Goal: Task Accomplishment & Management: Manage account settings

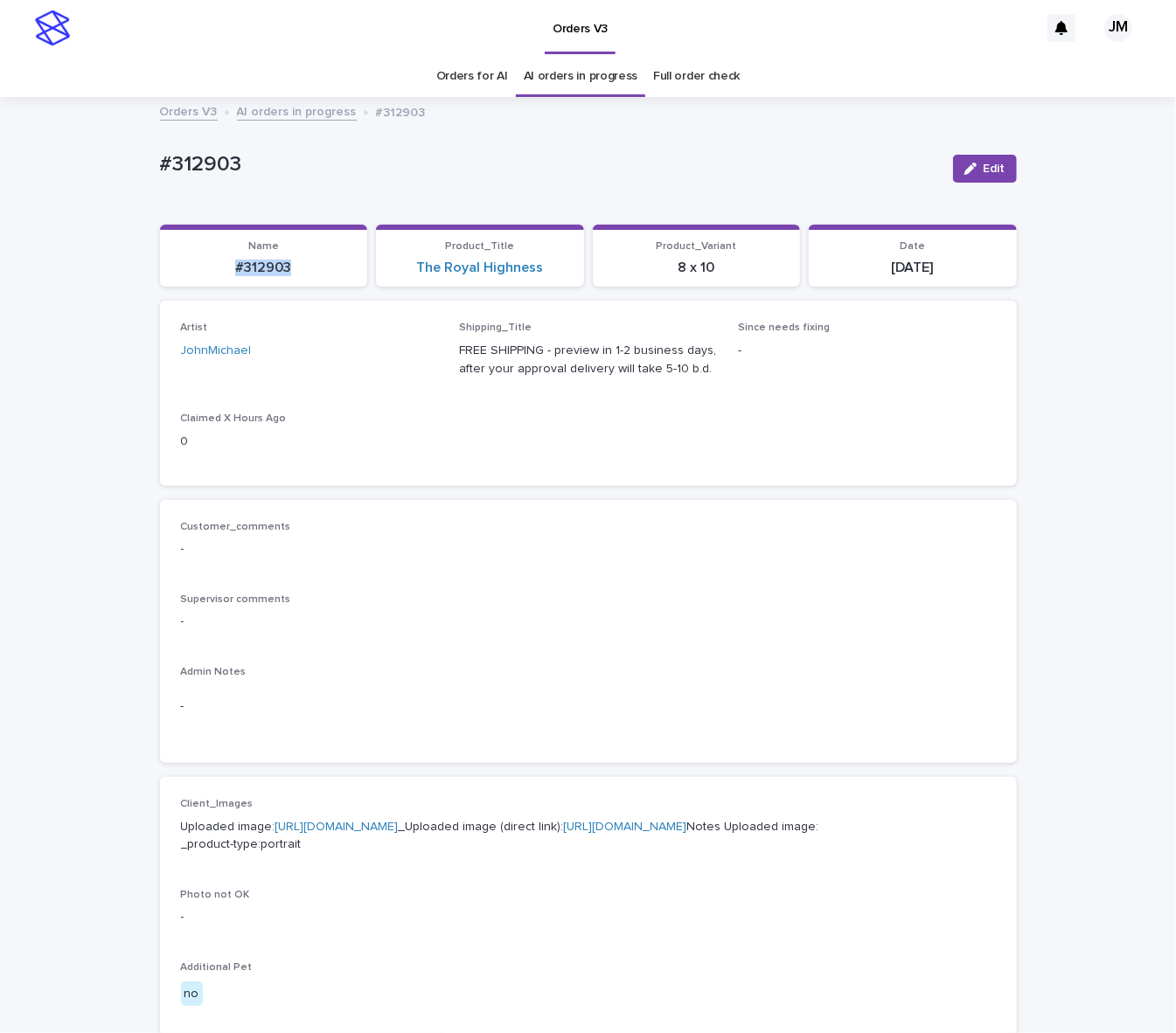
drag, startPoint x: 228, startPoint y: 274, endPoint x: 297, endPoint y: 281, distance: 69.4
click at [298, 283] on section "Name #312903" at bounding box center [265, 257] width 208 height 63
copy p "#312903"
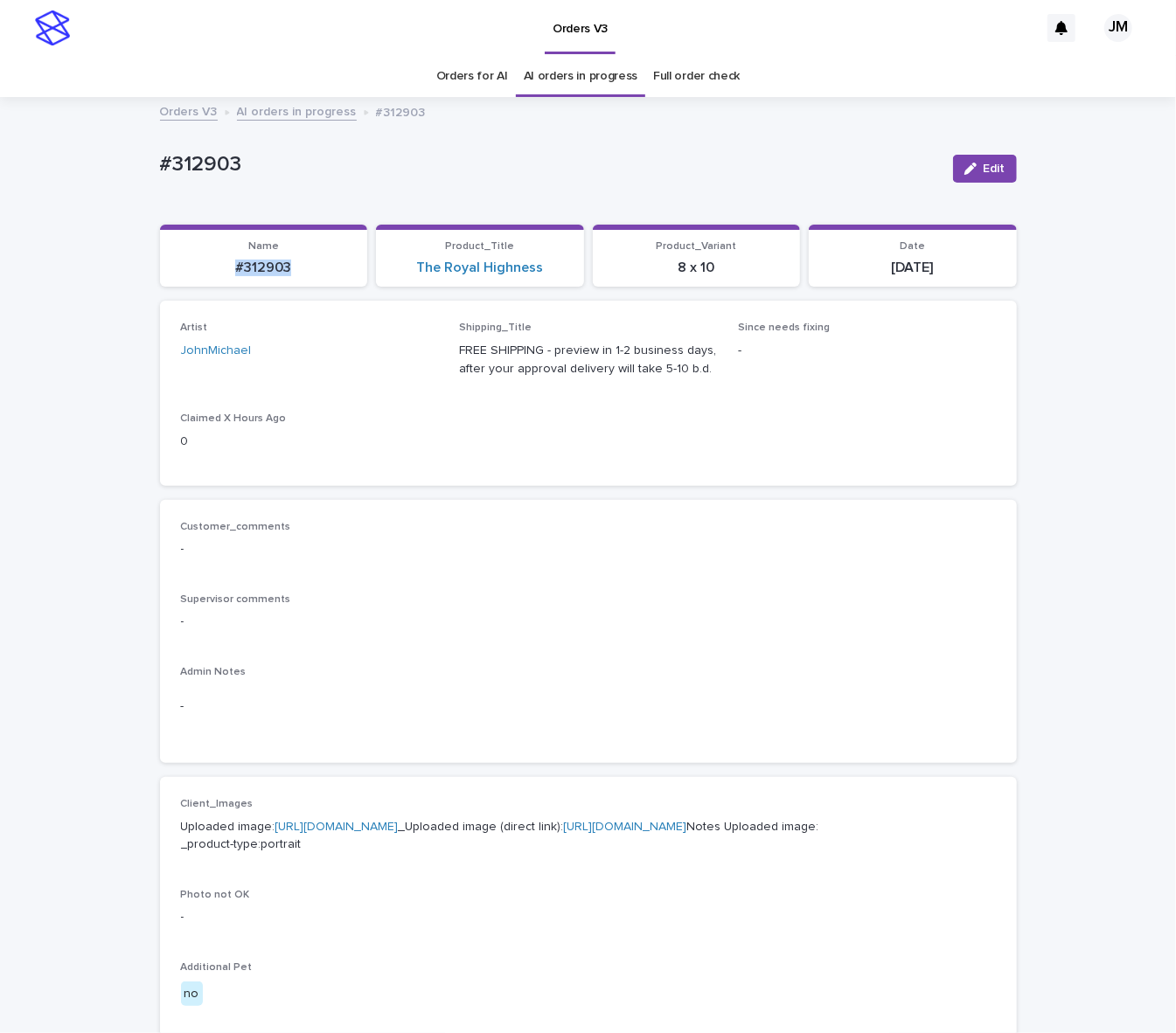
copy p "#312903"
drag, startPoint x: 977, startPoint y: 166, endPoint x: 649, endPoint y: 339, distance: 370.8
click at [984, 166] on span "Edit" at bounding box center [995, 168] width 22 height 12
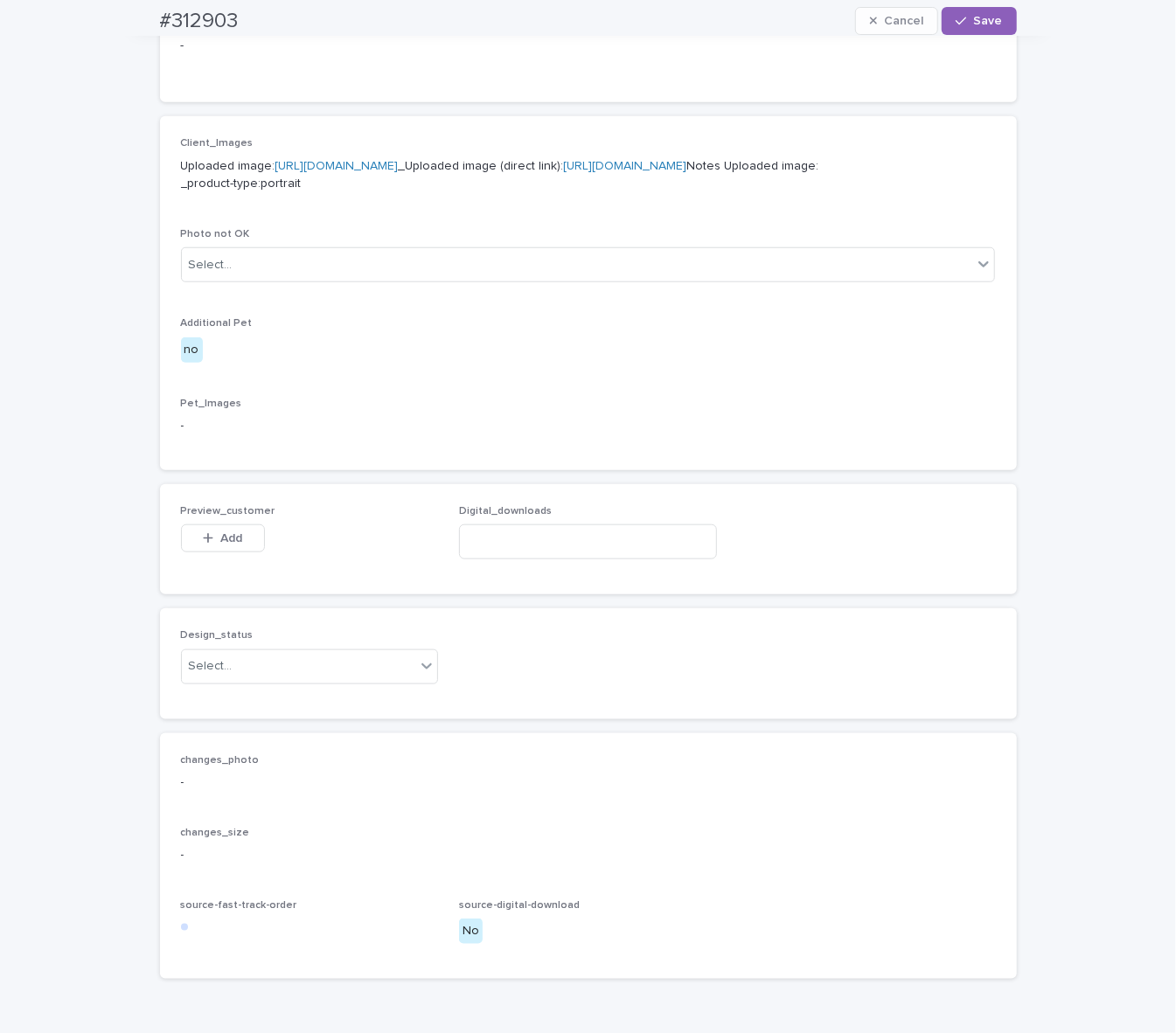
scroll to position [848, 0]
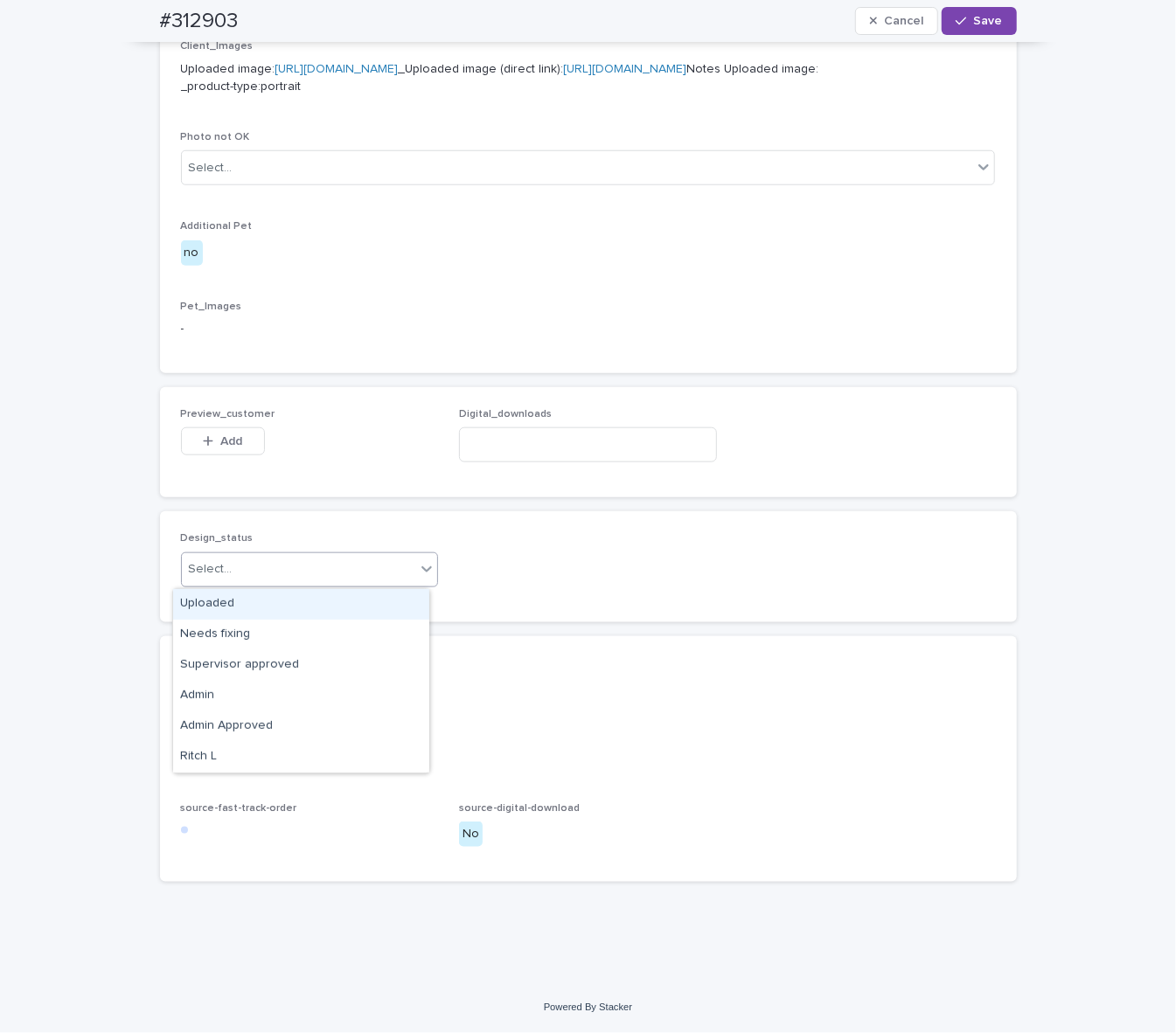
click at [274, 573] on div "Select..." at bounding box center [299, 569] width 234 height 29
click at [270, 605] on div "Uploaded" at bounding box center [301, 604] width 257 height 30
click at [221, 445] on span "Add" at bounding box center [231, 441] width 22 height 12
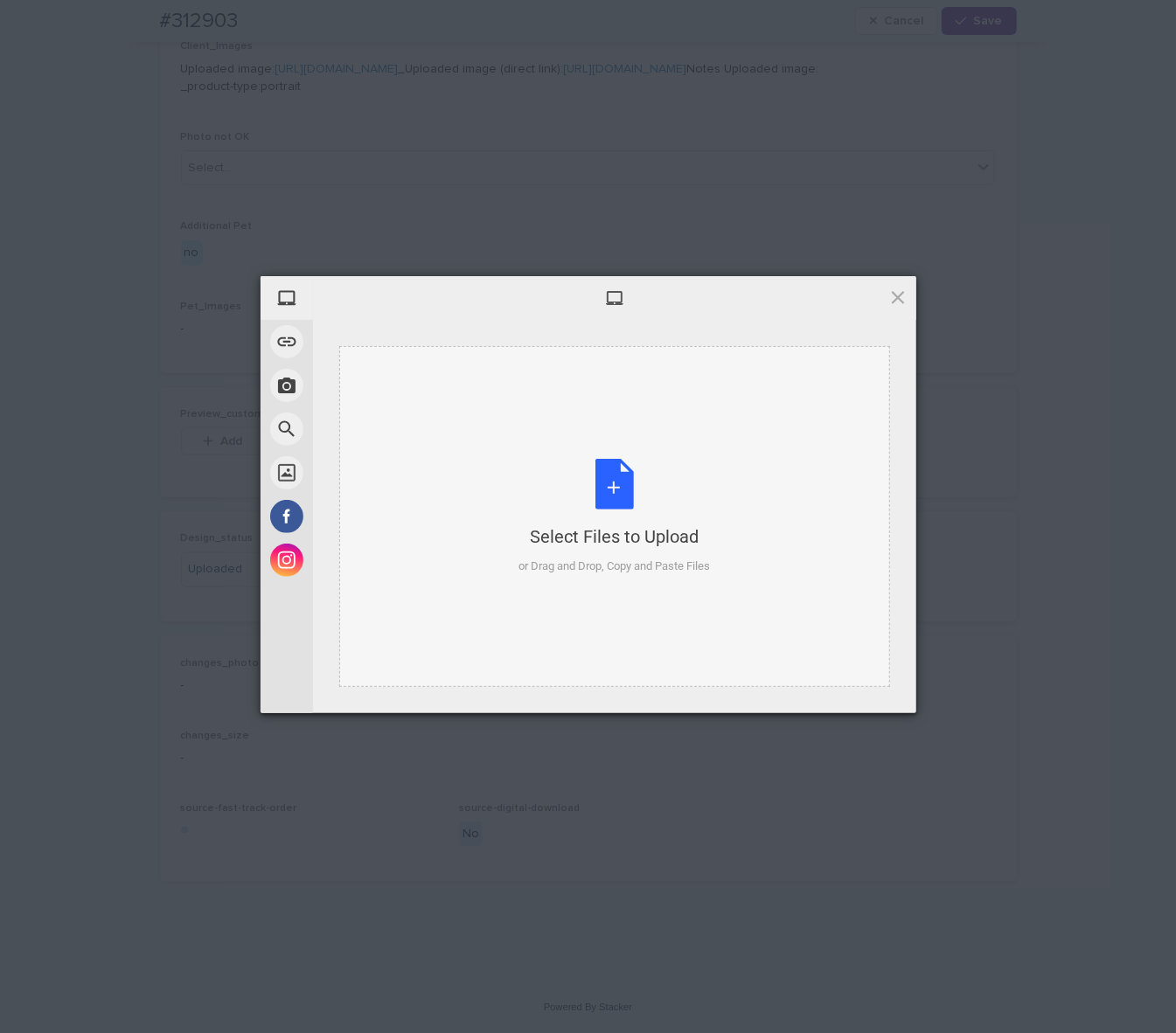
click at [637, 467] on div "Select Files to Upload or Drag and Drop, Copy and Paste Files" at bounding box center [614, 517] width 192 height 116
click at [696, 493] on div "Select Files to Upload or Drag and Drop, Copy and Paste Files" at bounding box center [614, 517] width 192 height 116
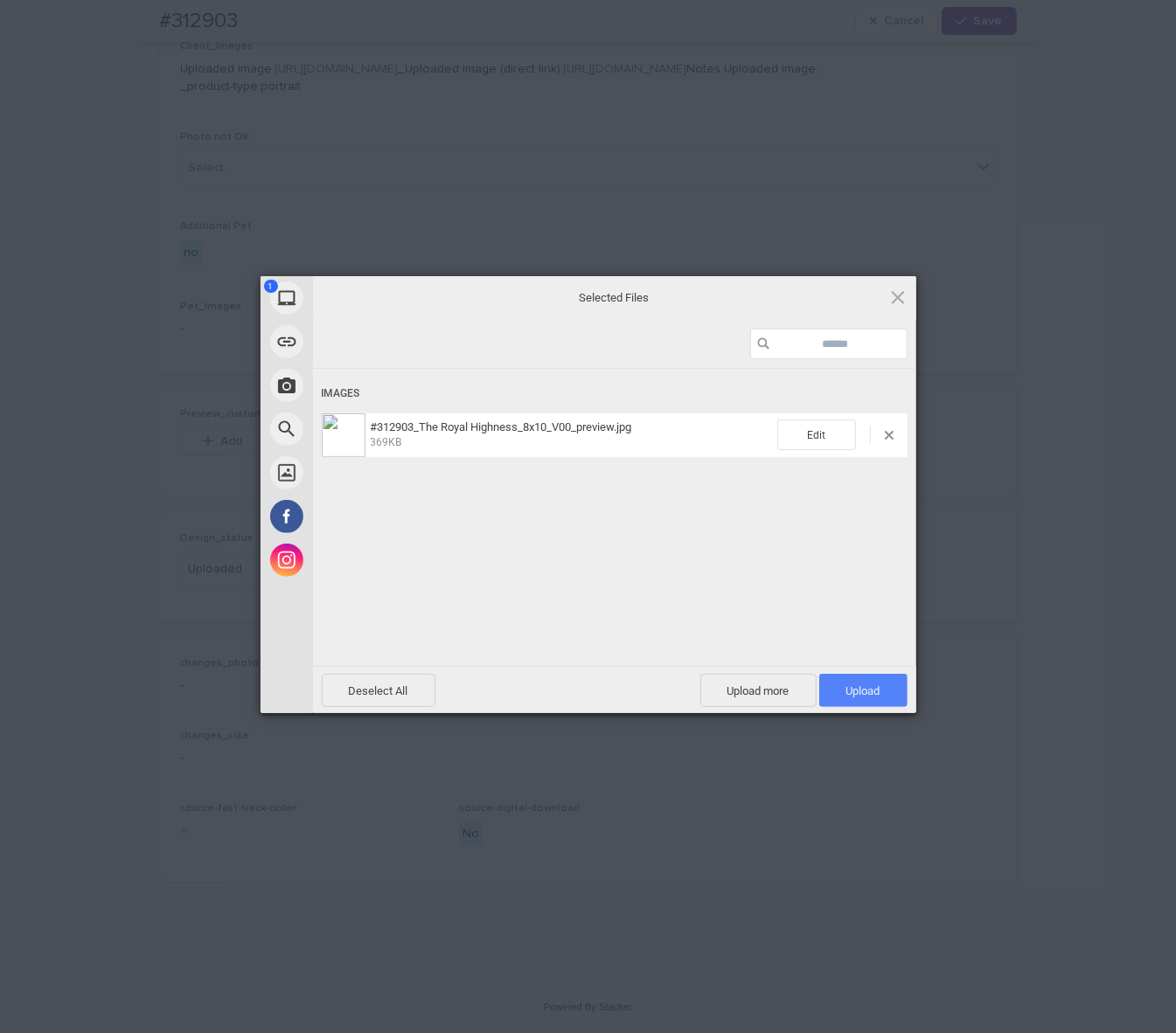
click at [849, 698] on span "Upload 1" at bounding box center [863, 691] width 88 height 33
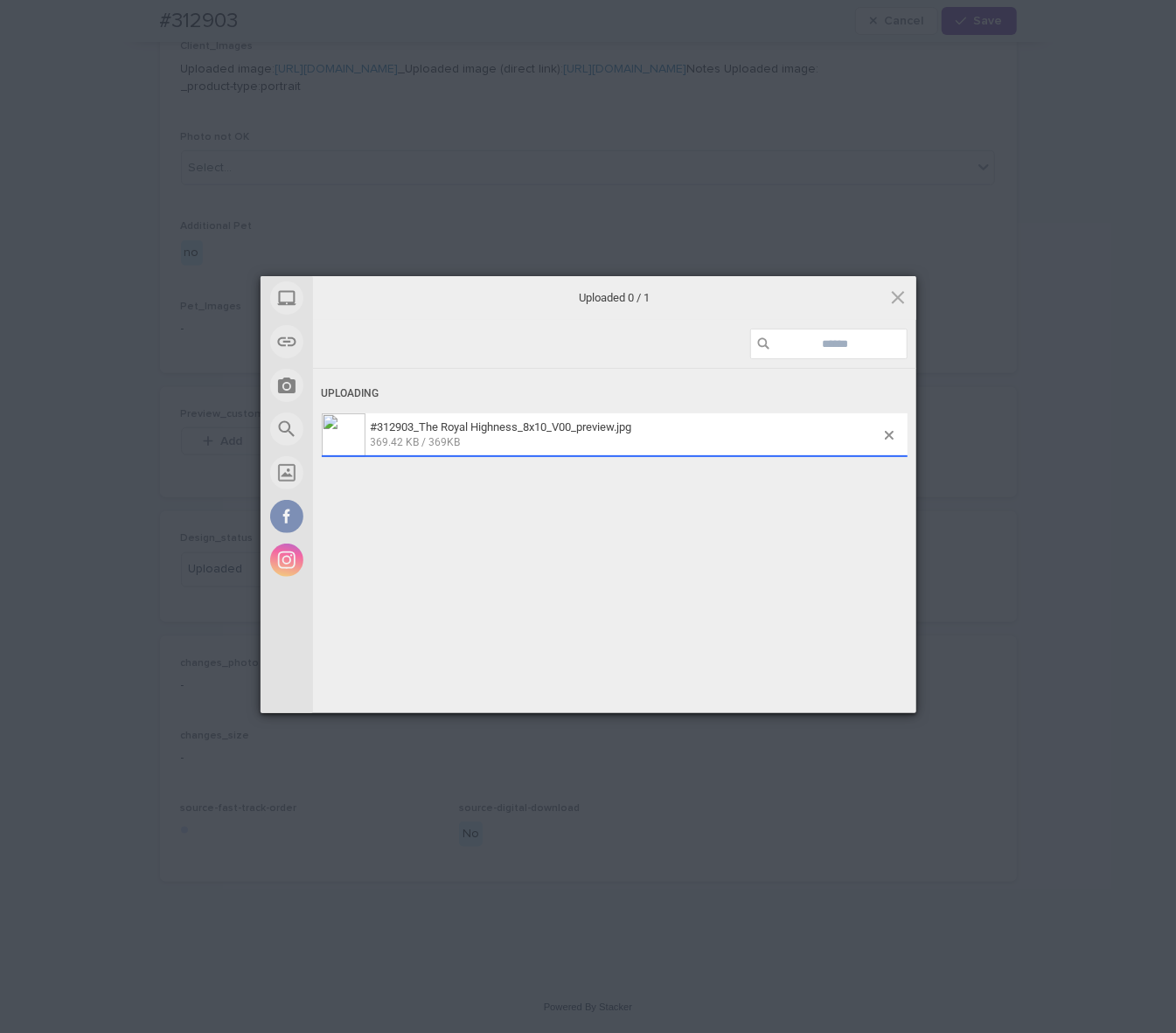
scroll to position [880, 0]
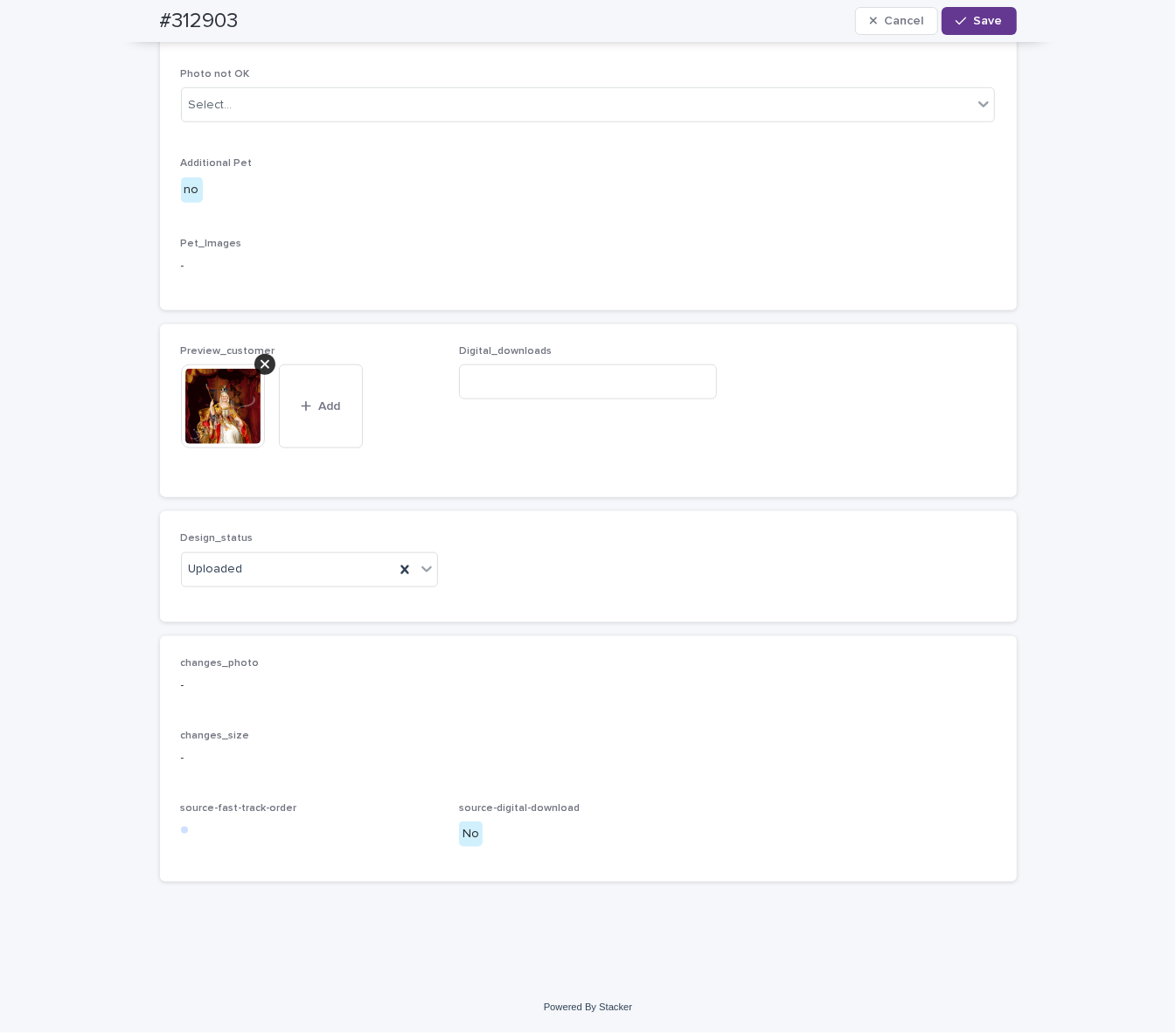
click at [980, 28] on button "Save" at bounding box center [979, 21] width 75 height 28
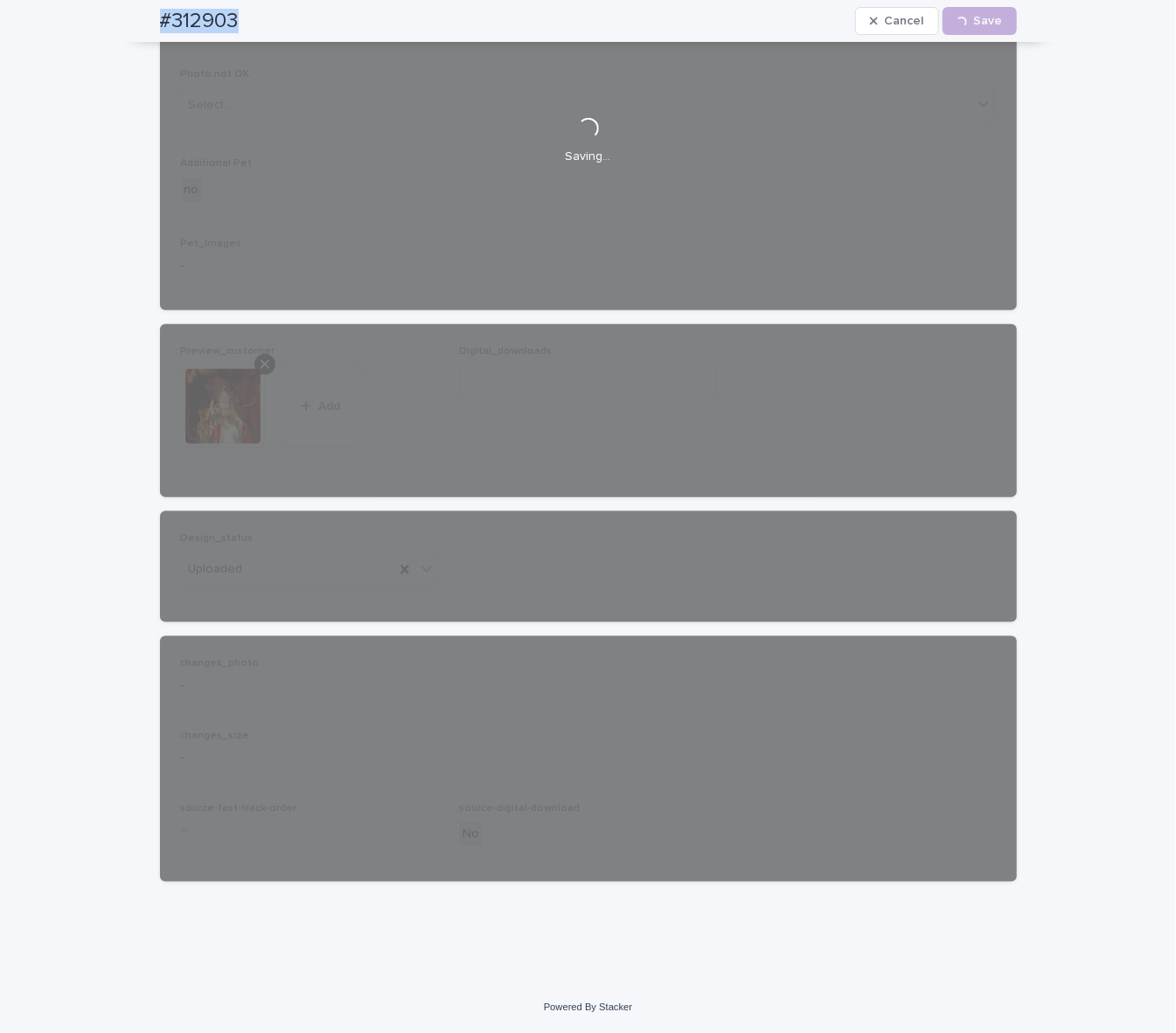
drag, startPoint x: 123, startPoint y: 15, endPoint x: 240, endPoint y: 20, distance: 117.1
click at [240, 20] on div "#312903 Cancel Loading... Save" at bounding box center [588, 21] width 941 height 42
copy h2 "#312903"
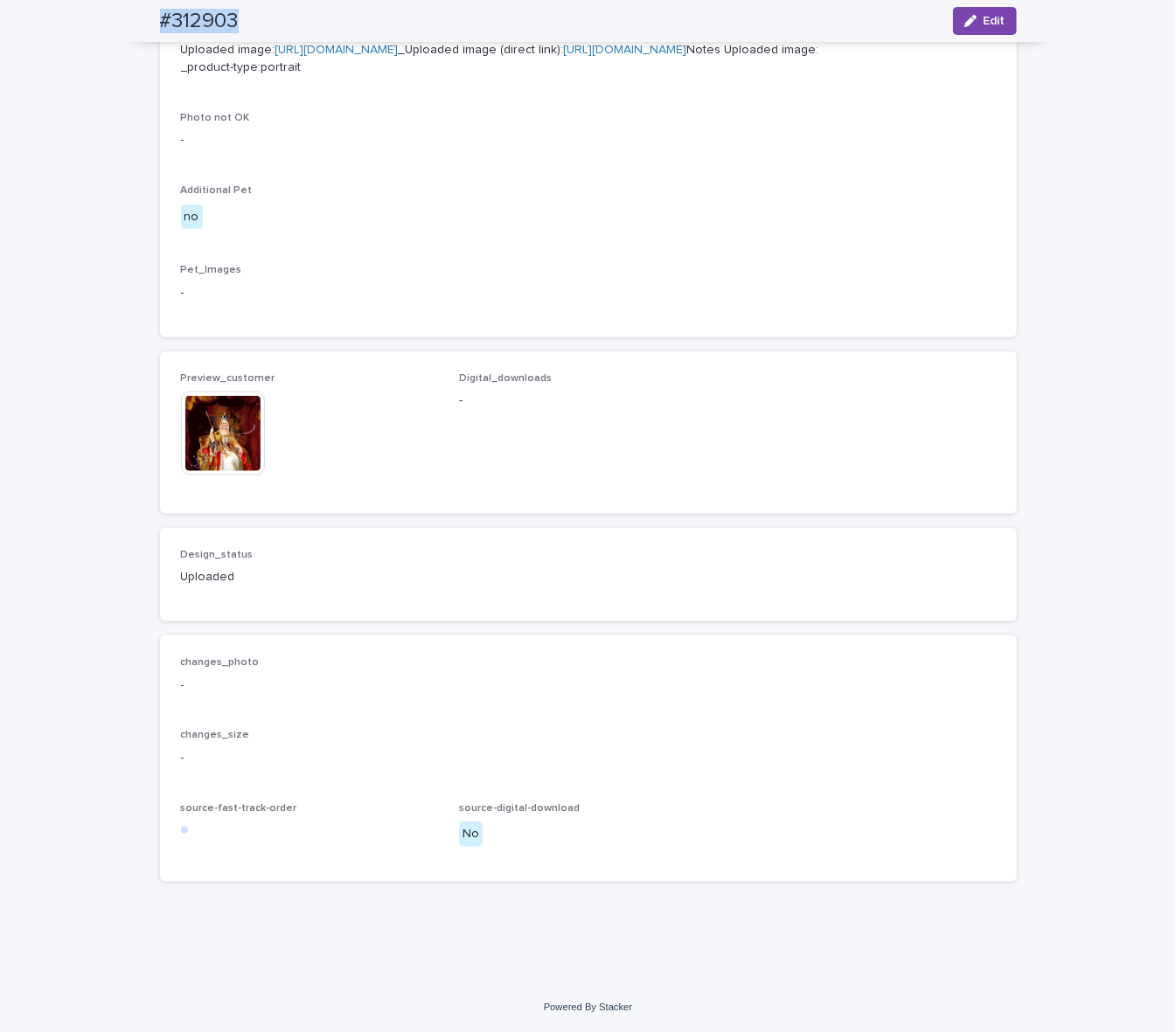
scroll to position [858, 0]
click at [236, 440] on img at bounding box center [222, 432] width 84 height 84
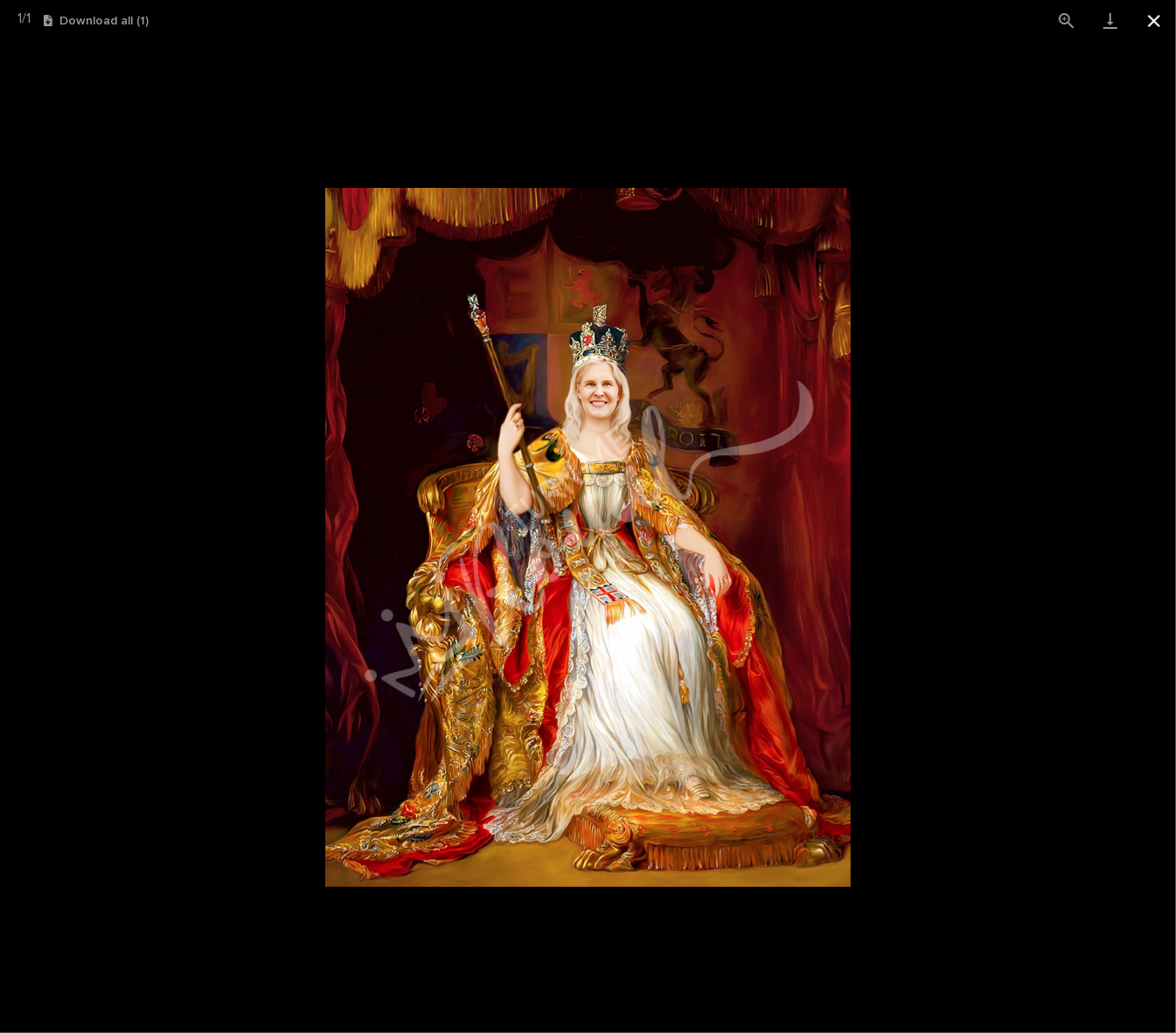
click at [1167, 14] on button "Close gallery" at bounding box center [1154, 21] width 43 height 41
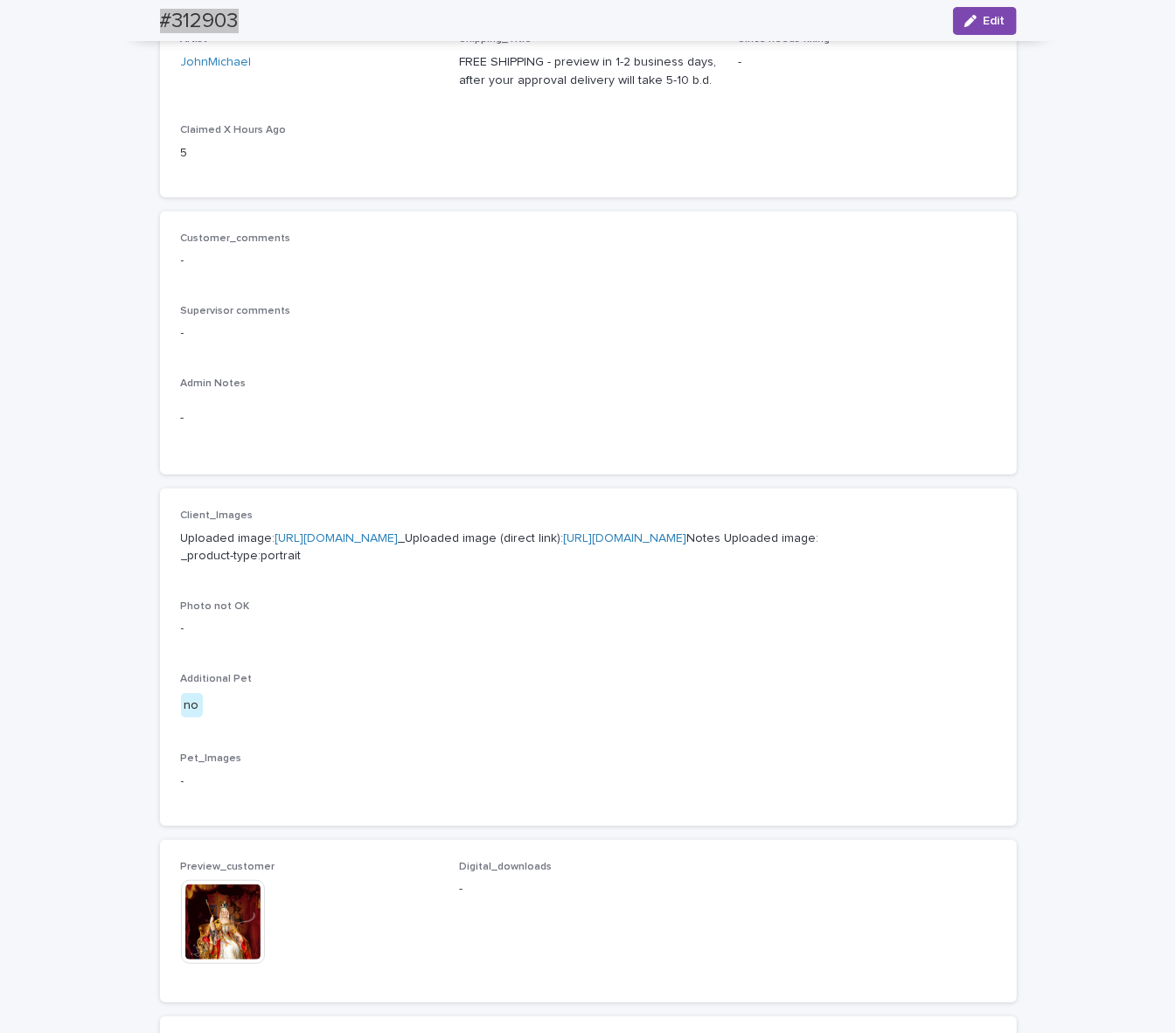
scroll to position [158, 0]
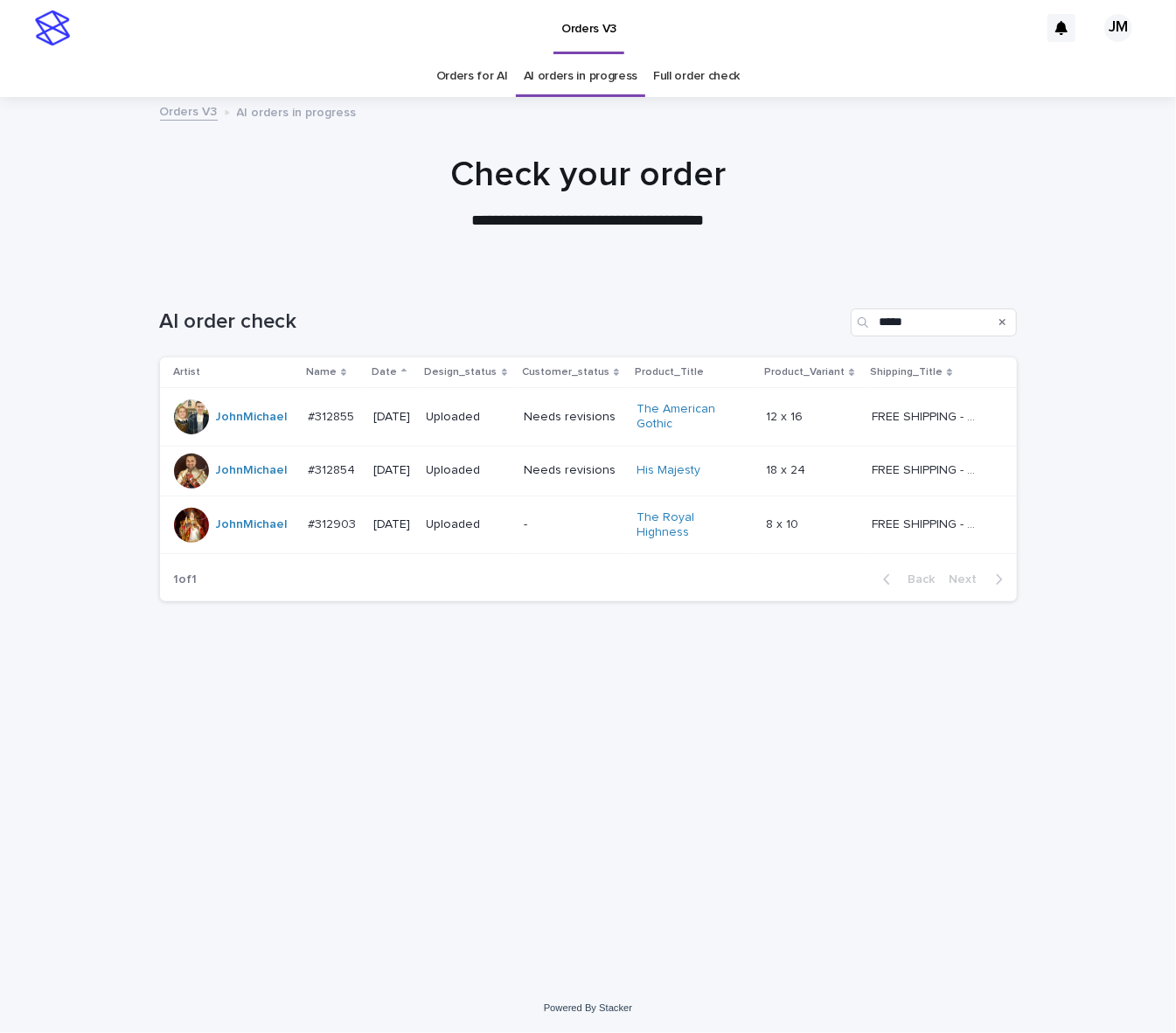
click at [577, 529] on p "-" at bounding box center [573, 525] width 99 height 15
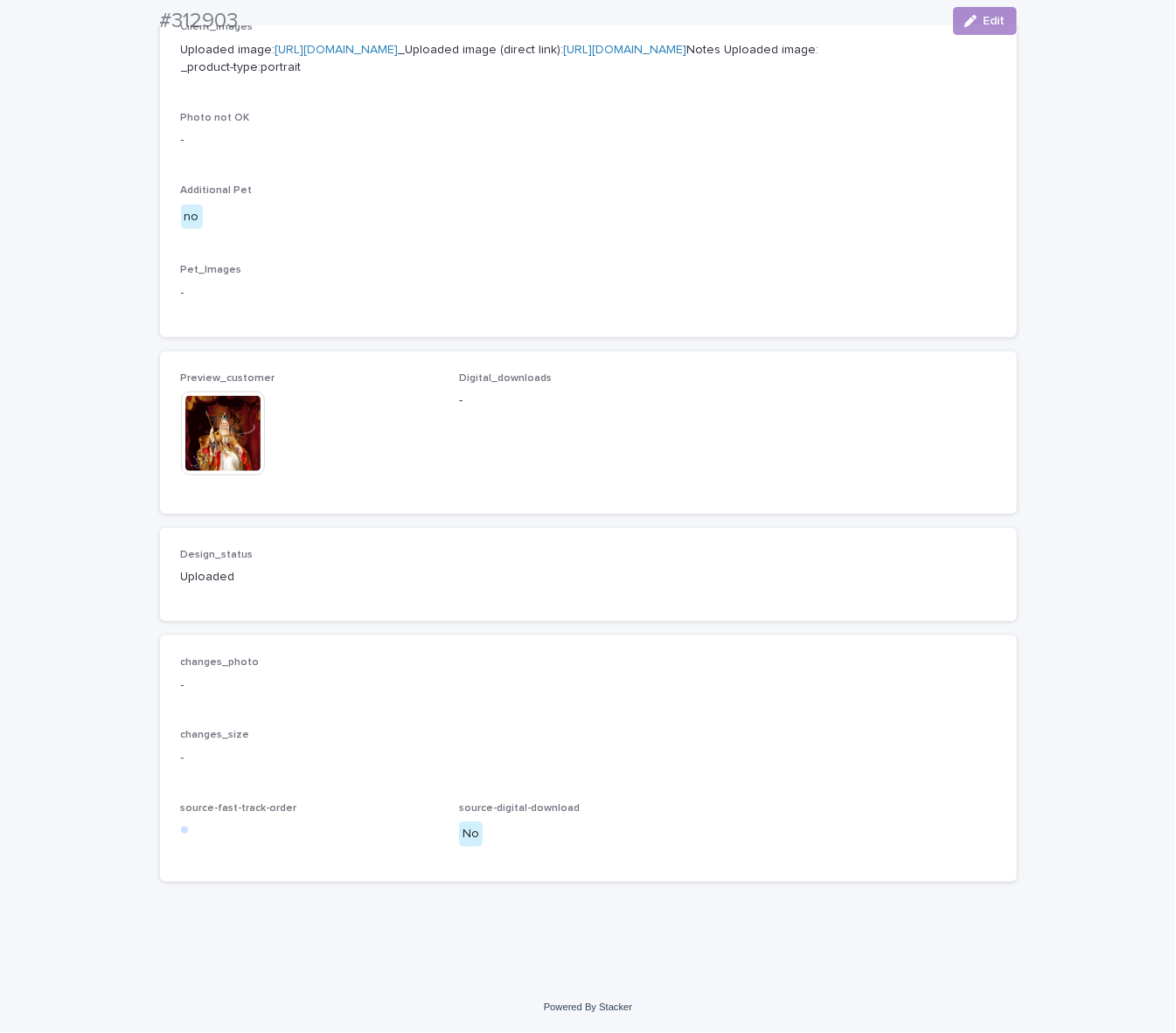
scroll to position [867, 0]
click at [204, 439] on img at bounding box center [222, 432] width 84 height 84
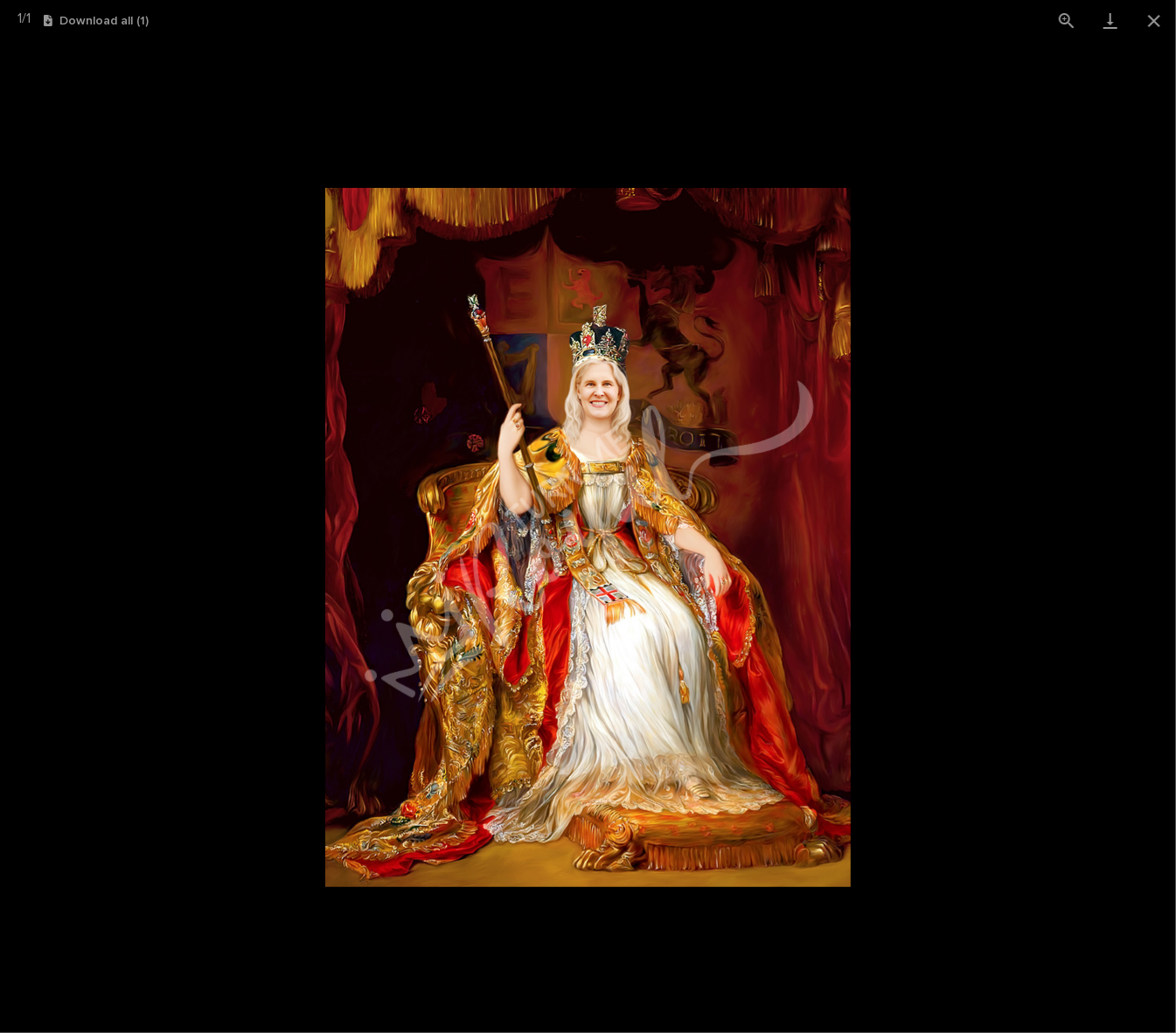
click at [68, 161] on picture at bounding box center [588, 538] width 1176 height 993
click at [1156, 16] on button "Close gallery" at bounding box center [1154, 21] width 43 height 41
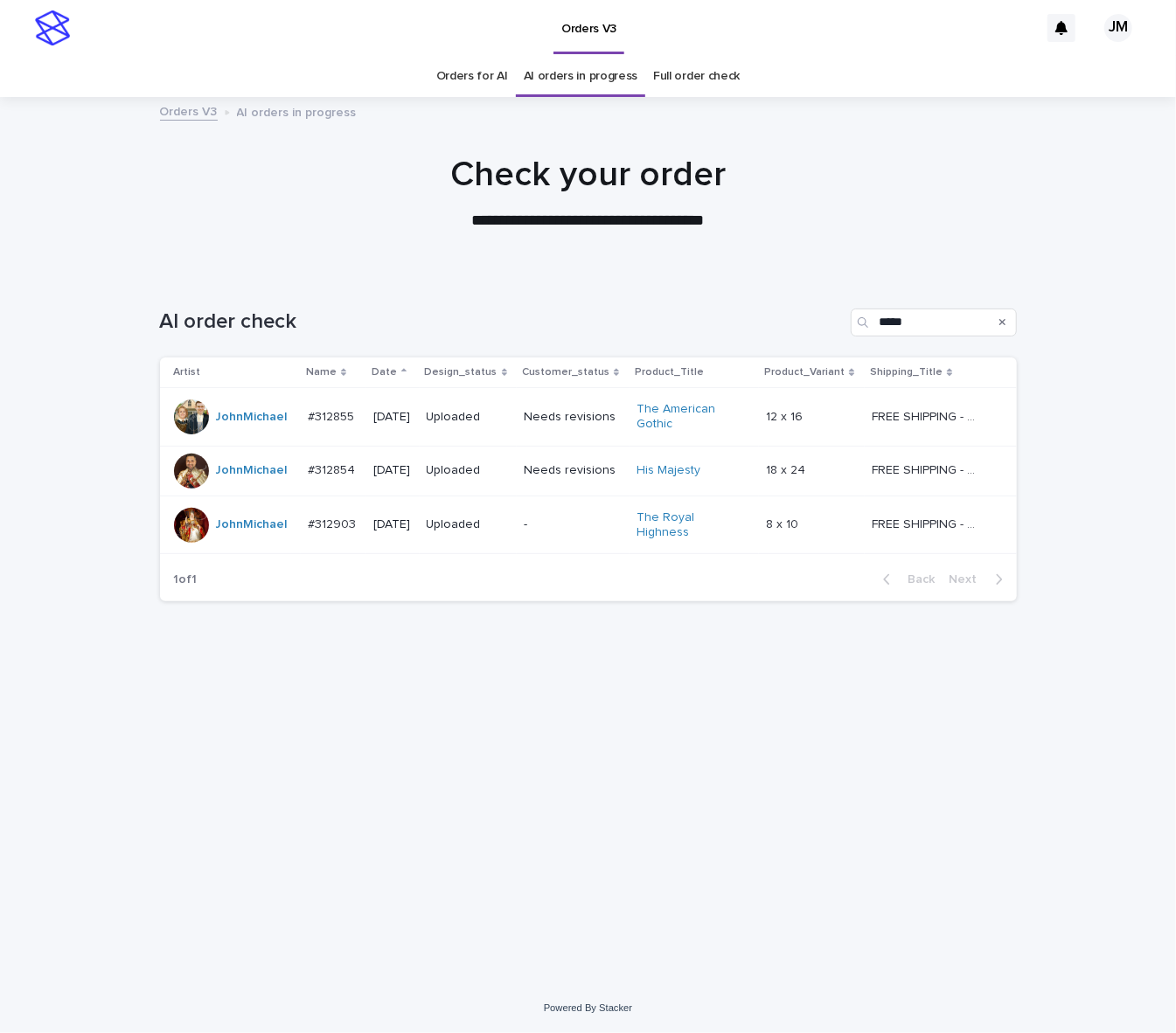
click at [494, 68] on link "Orders for AI" at bounding box center [472, 77] width 72 height 41
